Goal: Task Accomplishment & Management: Use online tool/utility

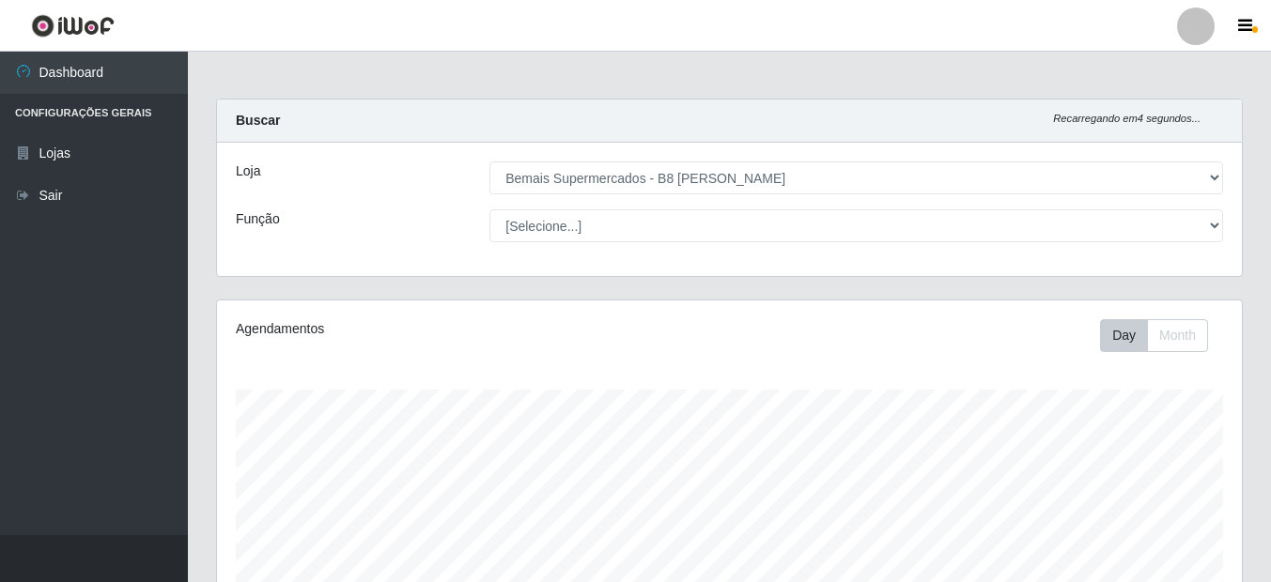
select select "413"
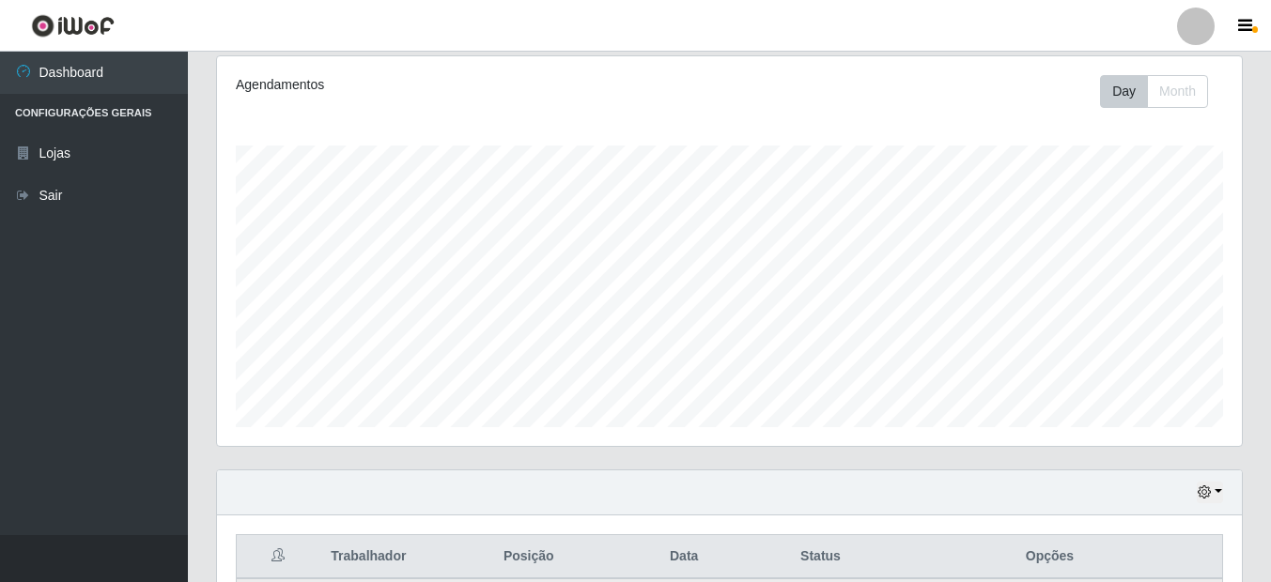
scroll to position [237, 0]
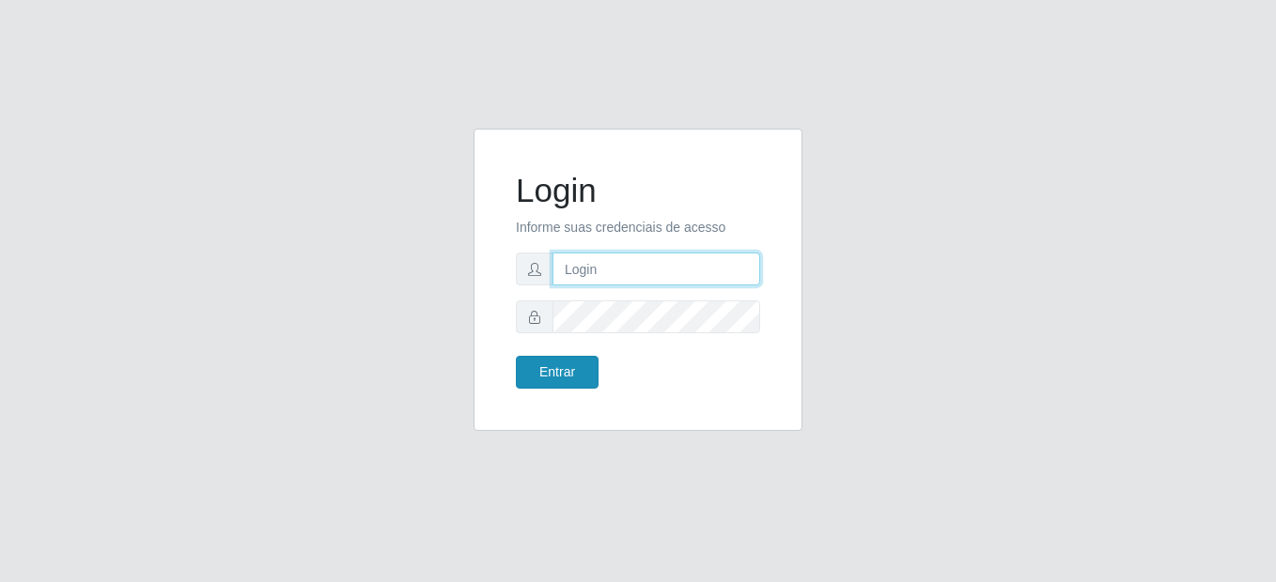
type input "mariabemais@B8"
click at [560, 384] on button "Entrar" at bounding box center [557, 372] width 83 height 33
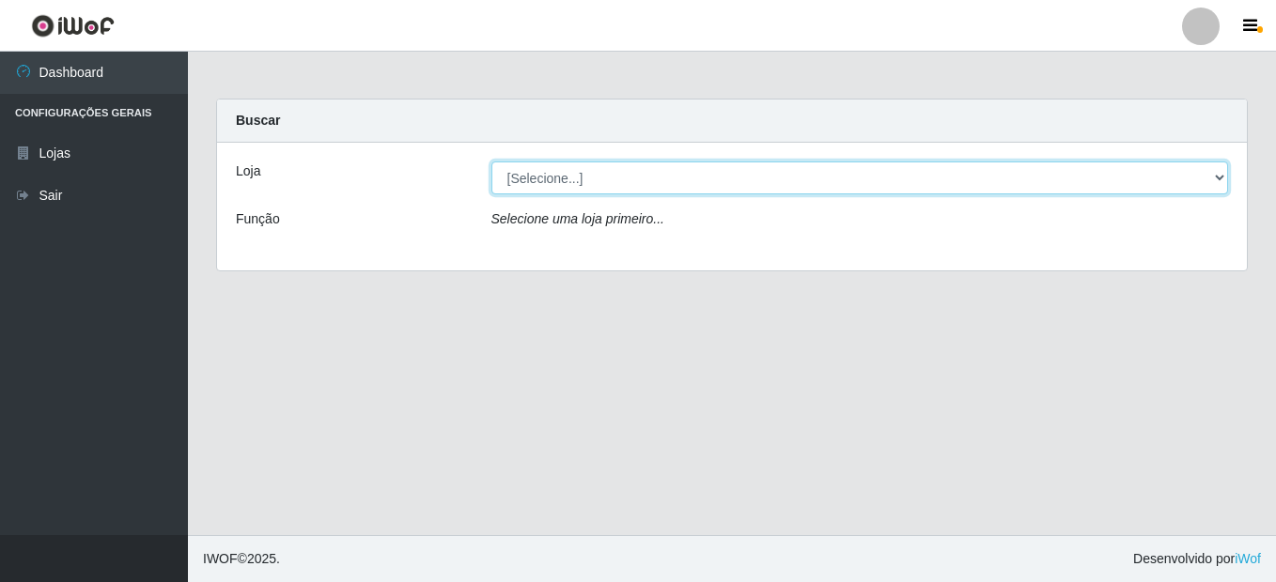
click at [574, 184] on select "[Selecione...] Bemais Supermercados - B8 Valentina" at bounding box center [859, 178] width 737 height 33
select select "413"
click at [491, 162] on select "[Selecione...] Bemais Supermercados - B8 Valentina" at bounding box center [859, 178] width 737 height 33
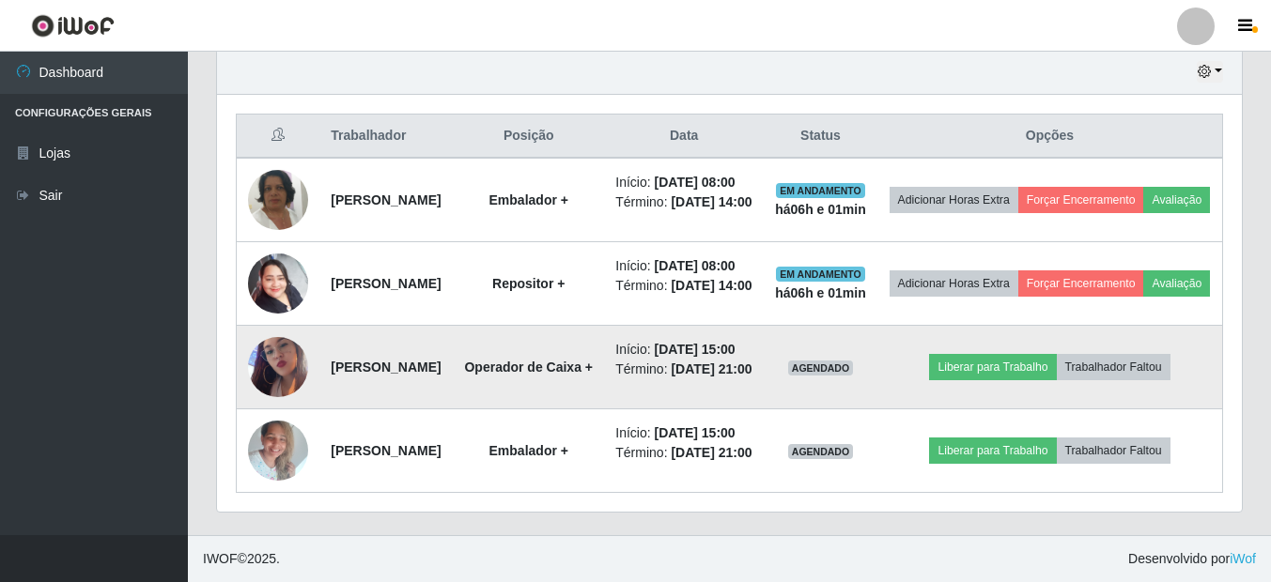
scroll to position [800, 0]
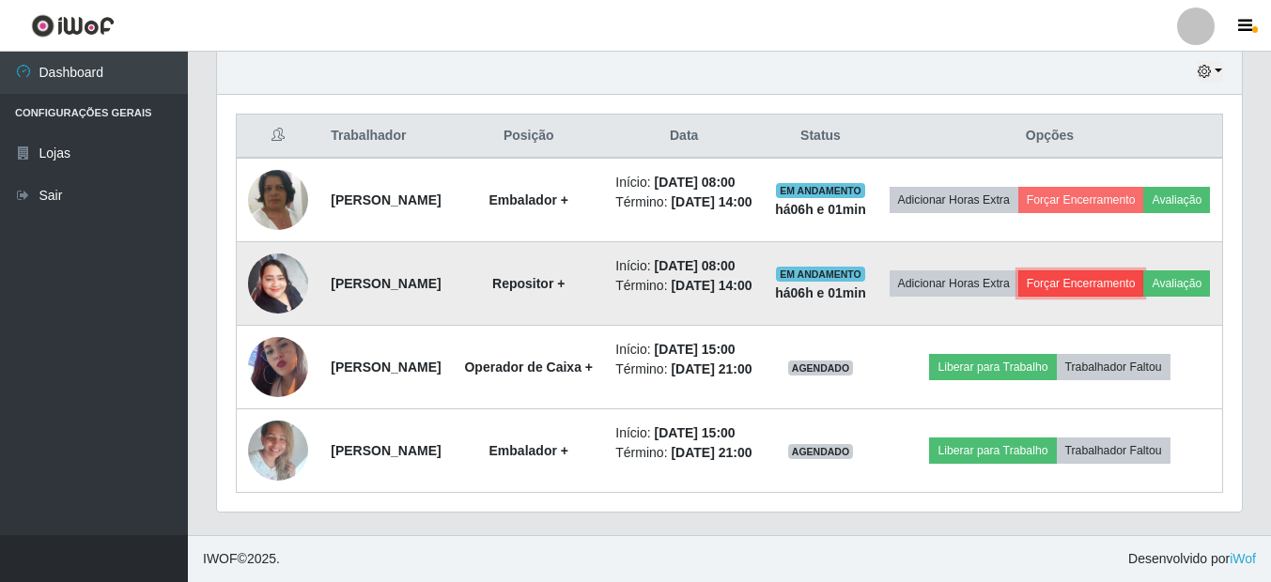
click at [1137, 271] on button "Forçar Encerramento" at bounding box center [1081, 284] width 126 height 26
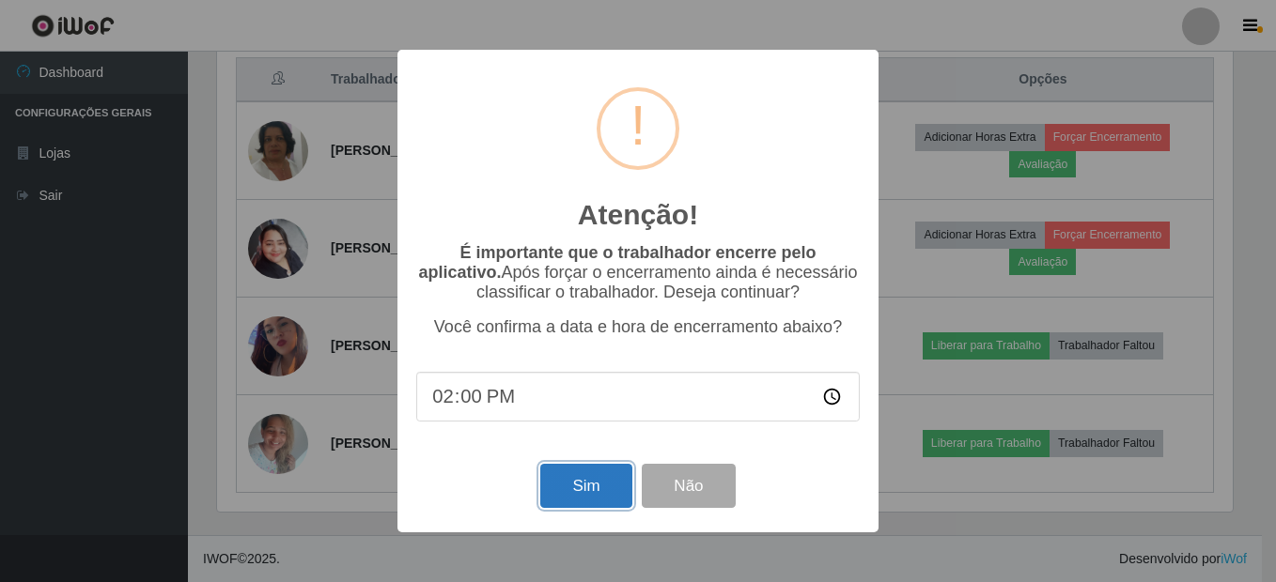
click at [605, 475] on button "Sim" at bounding box center [585, 486] width 91 height 44
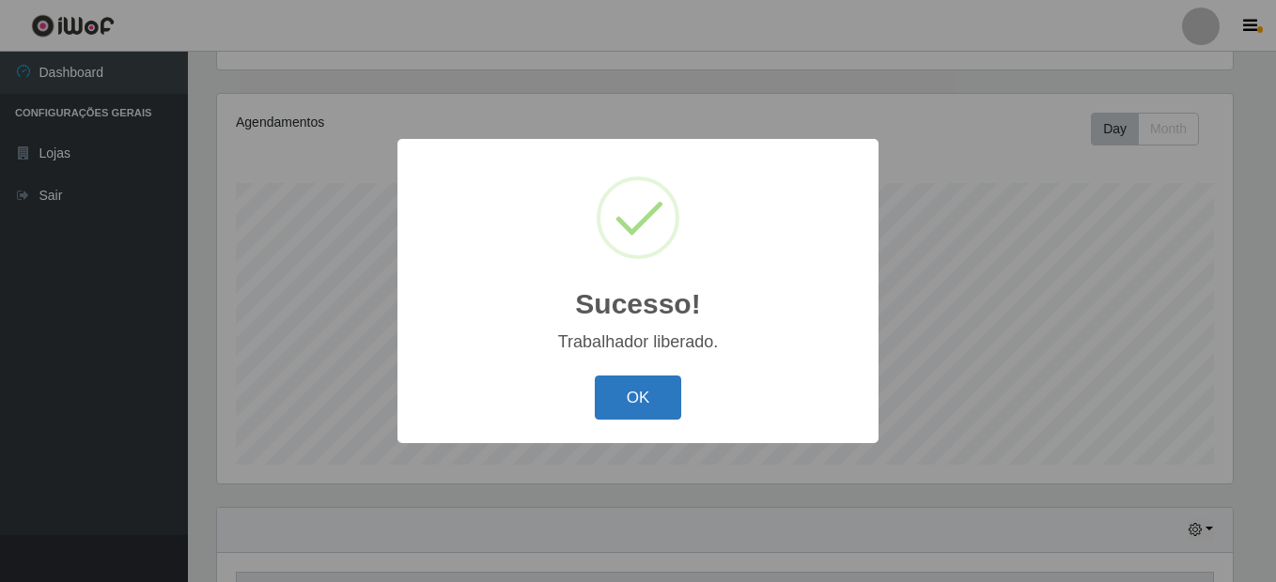
click at [659, 402] on button "OK" at bounding box center [638, 398] width 87 height 44
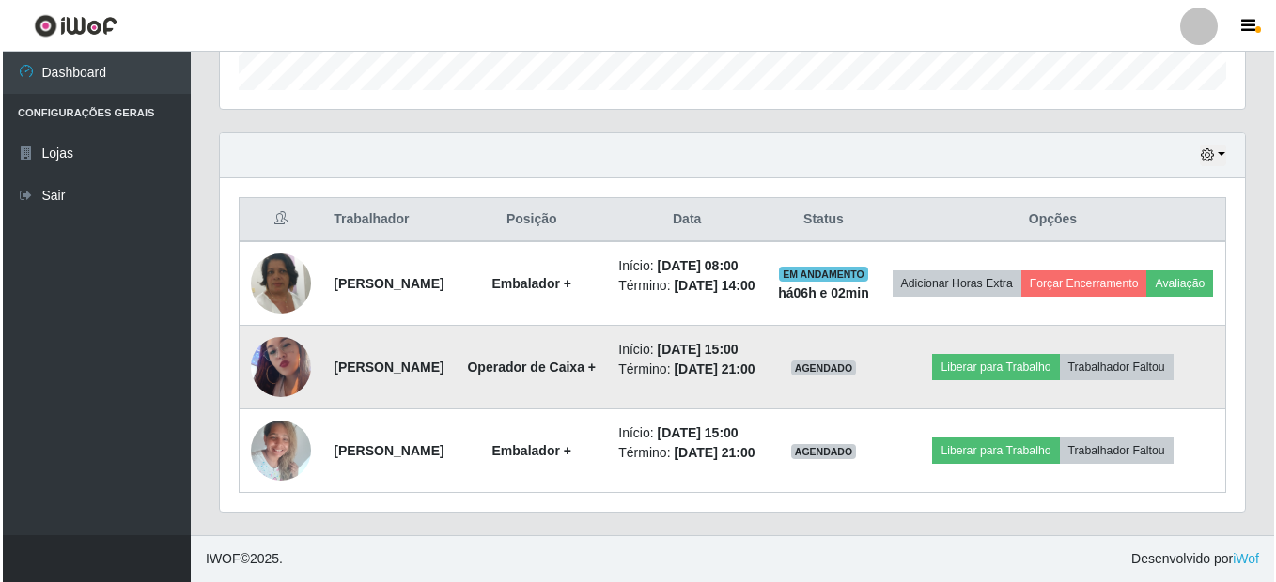
scroll to position [683, 0]
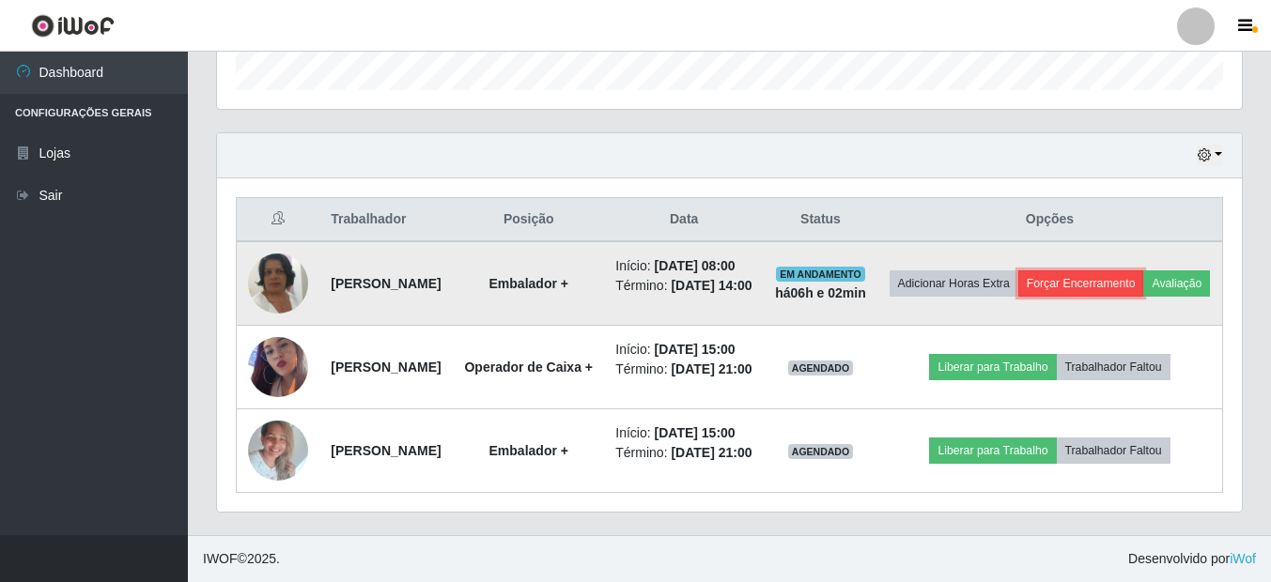
click at [1127, 271] on button "Forçar Encerramento" at bounding box center [1081, 284] width 126 height 26
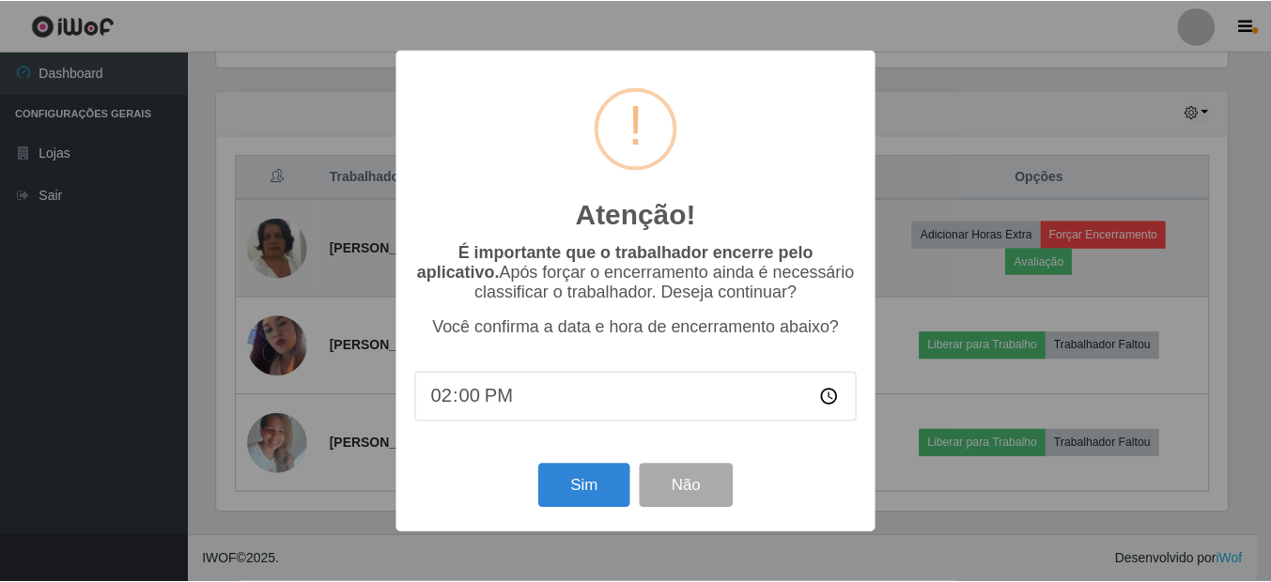
scroll to position [390, 1016]
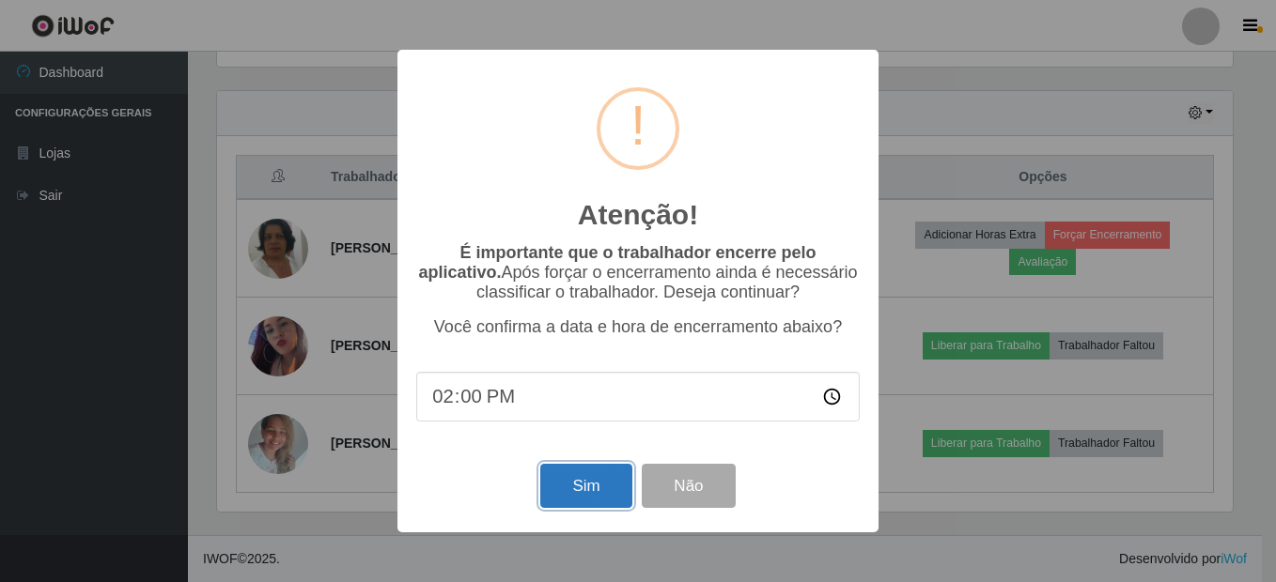
click at [612, 490] on button "Sim" at bounding box center [585, 486] width 91 height 44
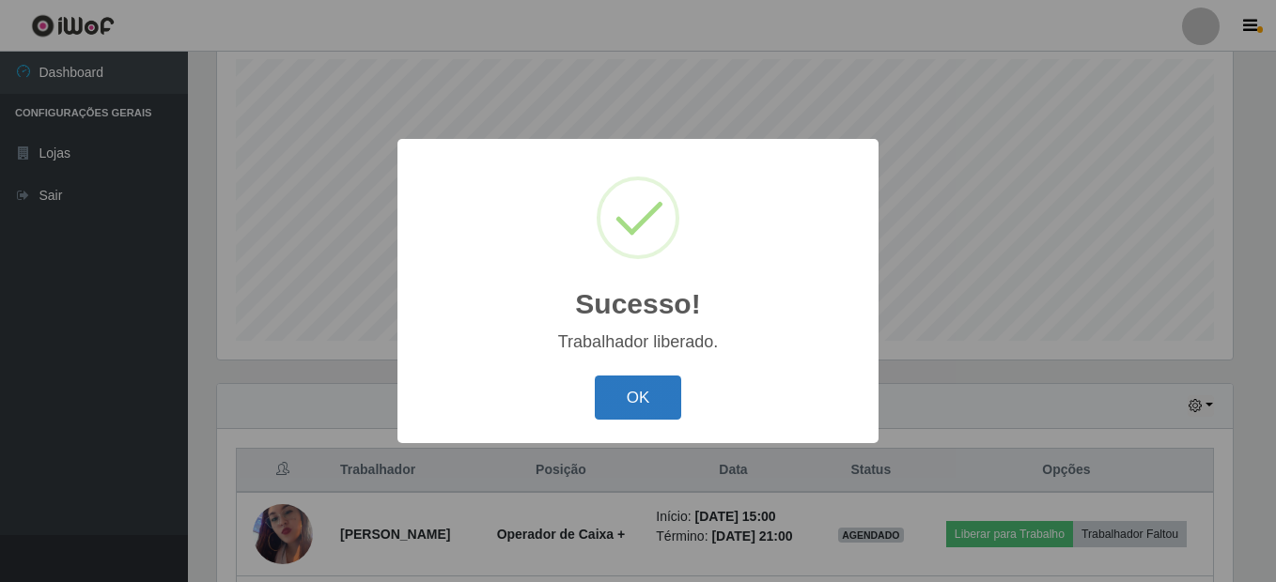
click at [670, 403] on button "OK" at bounding box center [638, 398] width 87 height 44
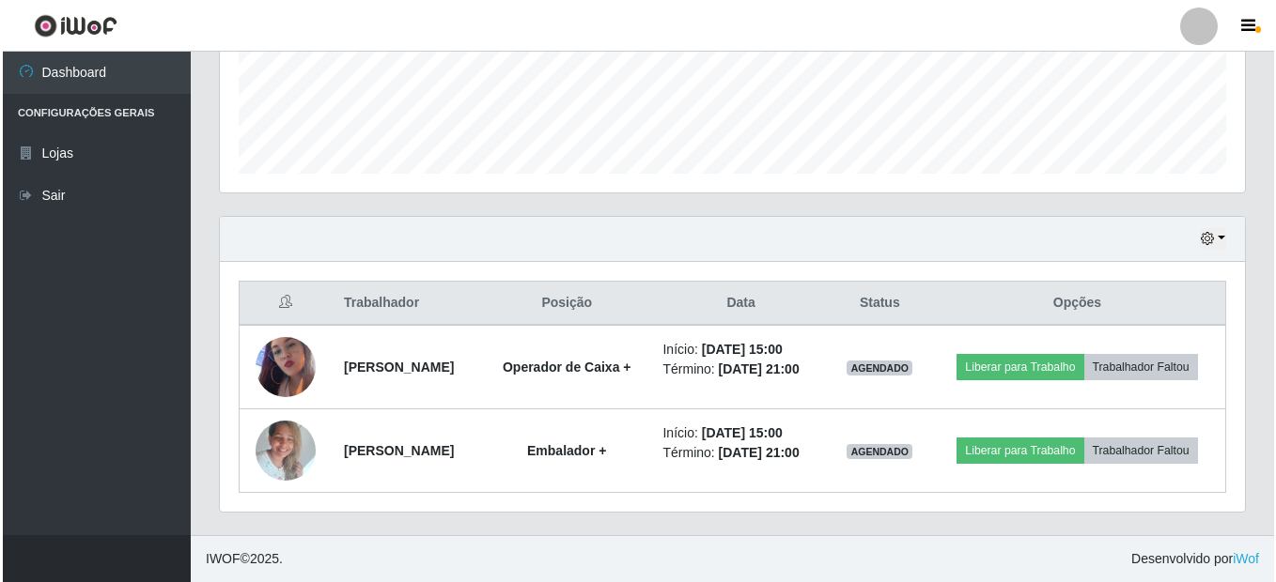
scroll to position [526, 0]
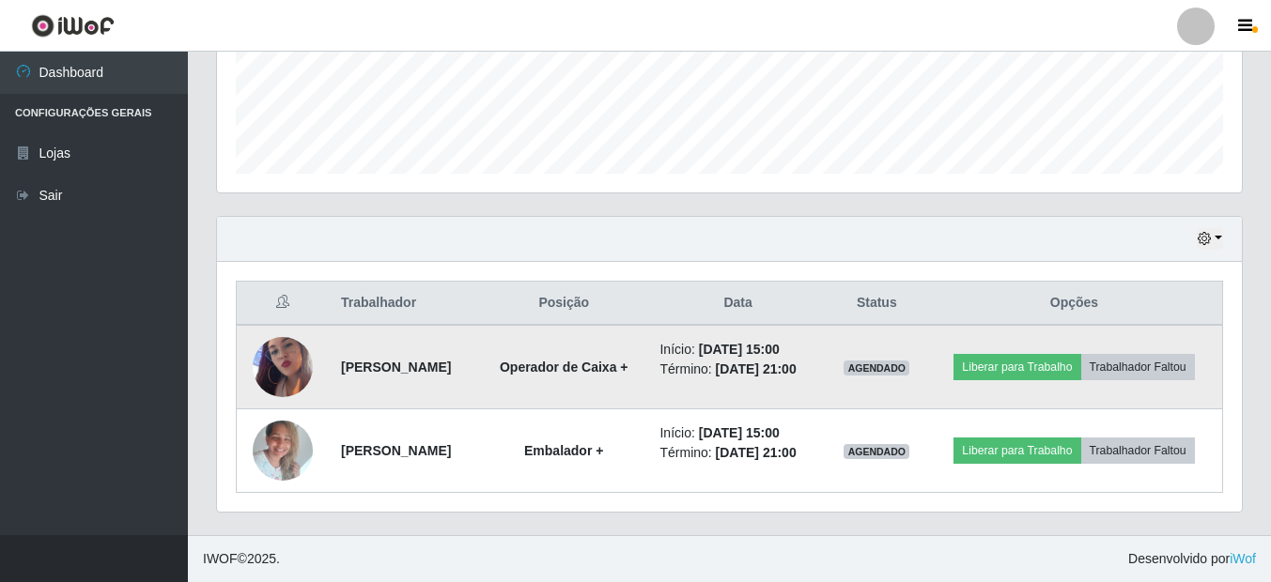
click at [286, 343] on img at bounding box center [283, 367] width 60 height 107
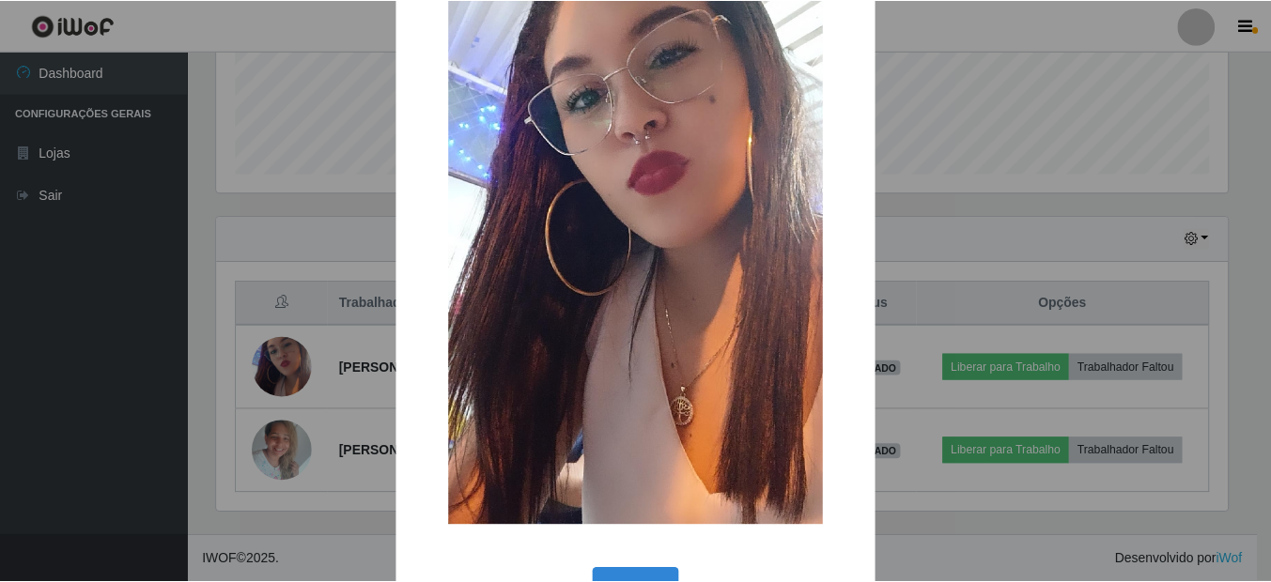
scroll to position [250, 0]
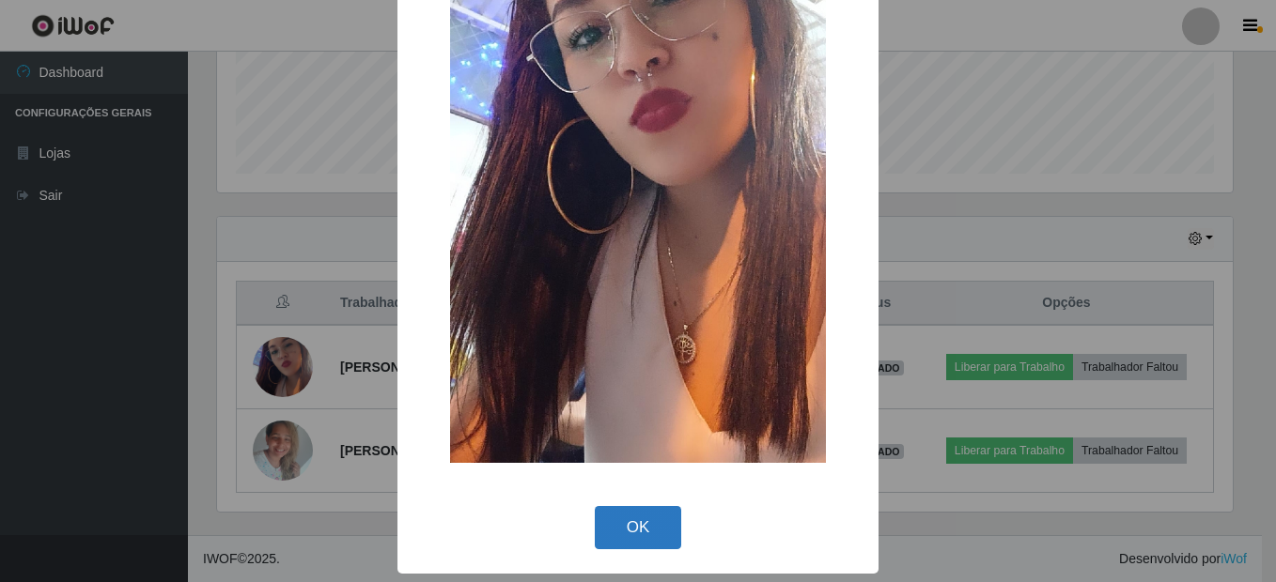
click at [659, 535] on button "OK" at bounding box center [638, 528] width 87 height 44
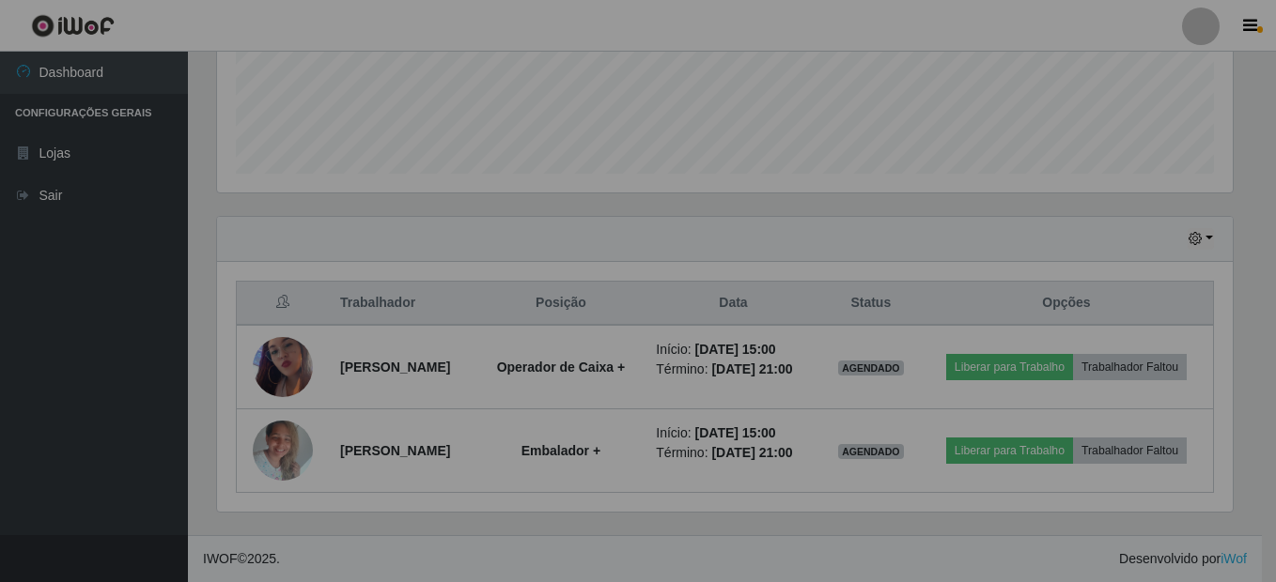
scroll to position [390, 1025]
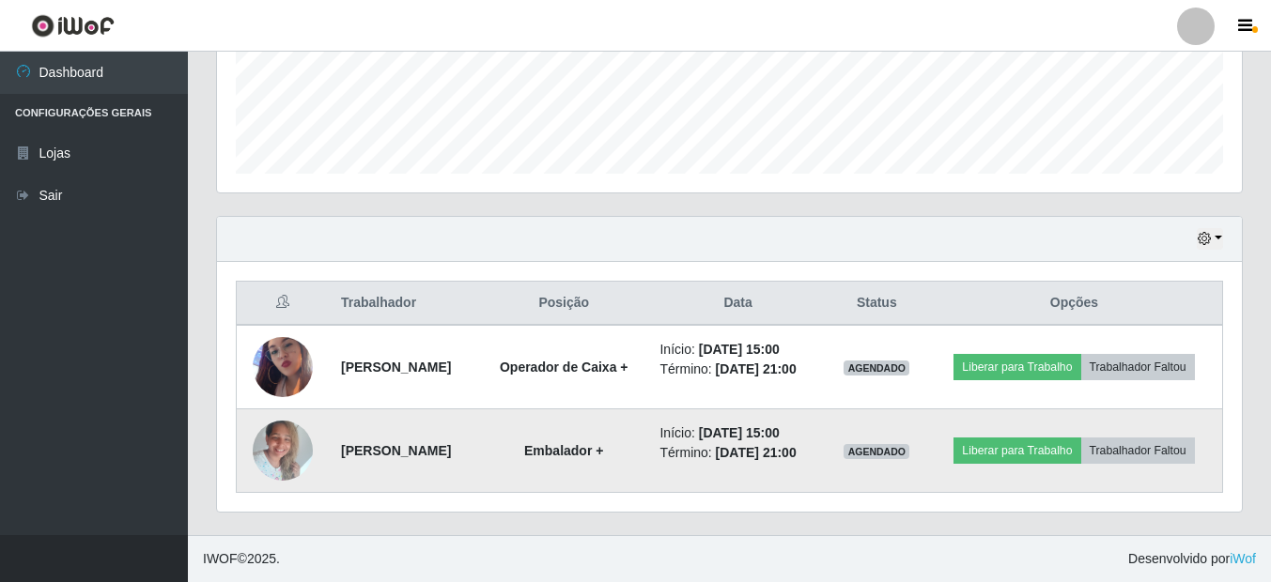
click at [281, 445] on img at bounding box center [283, 451] width 60 height 80
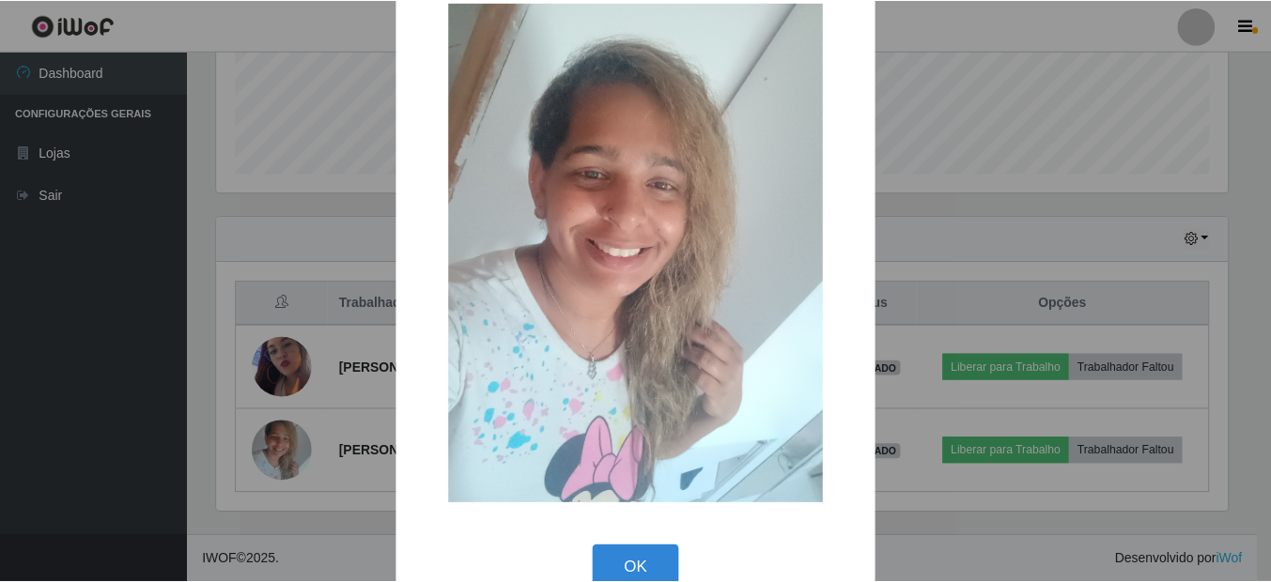
scroll to position [83, 0]
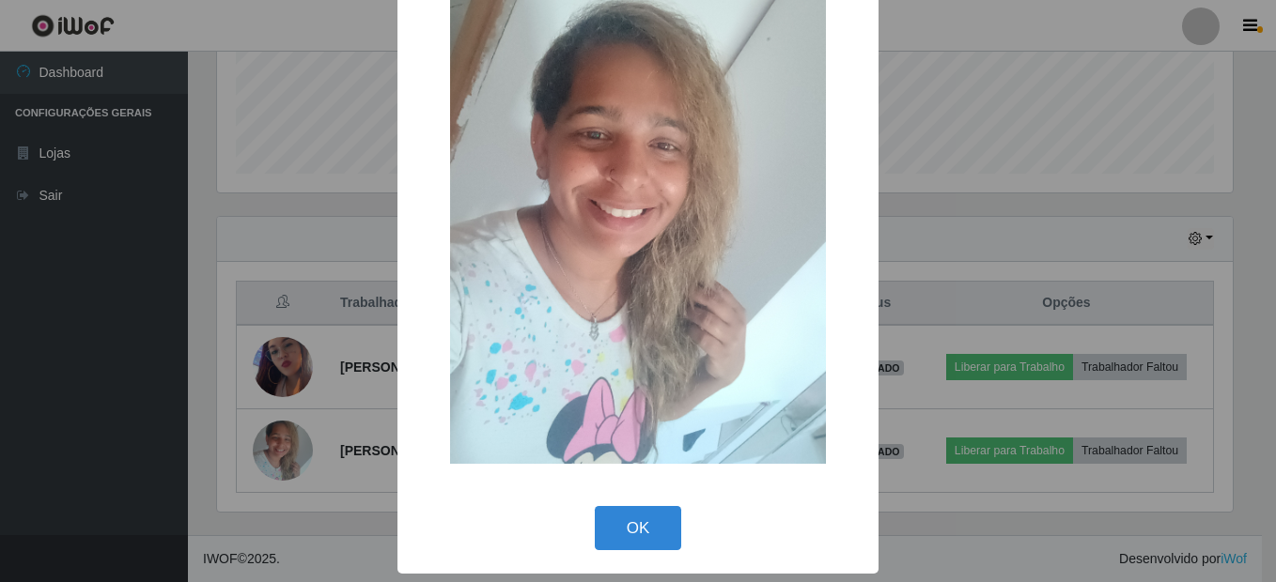
click at [614, 535] on button "OK" at bounding box center [638, 528] width 87 height 44
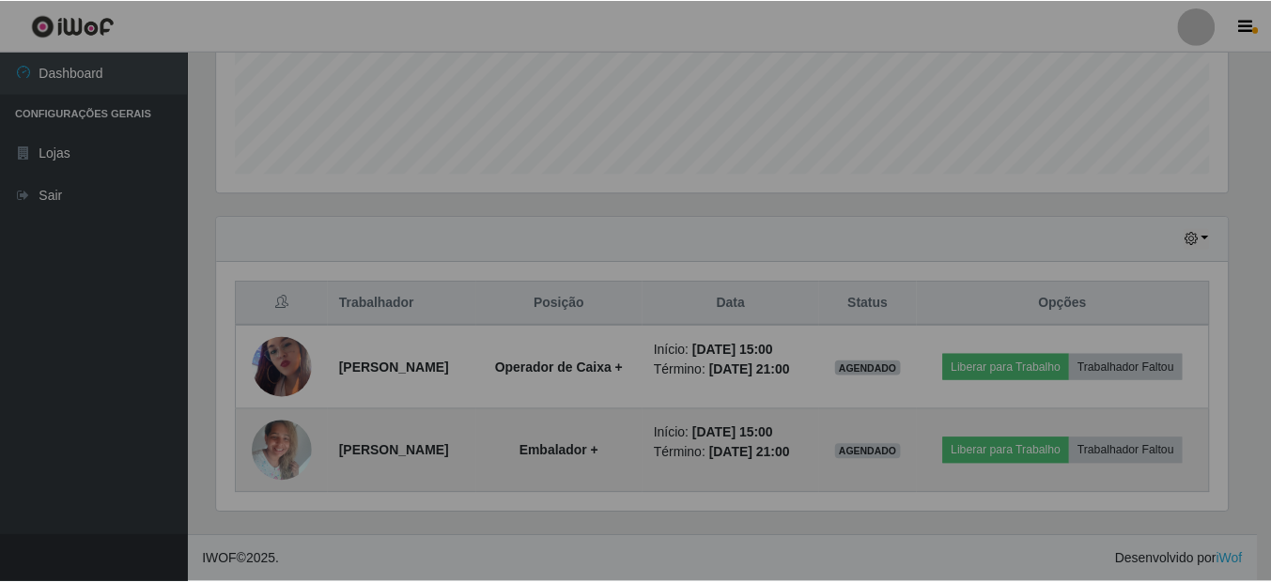
scroll to position [390, 1025]
